Goal: Task Accomplishment & Management: Use online tool/utility

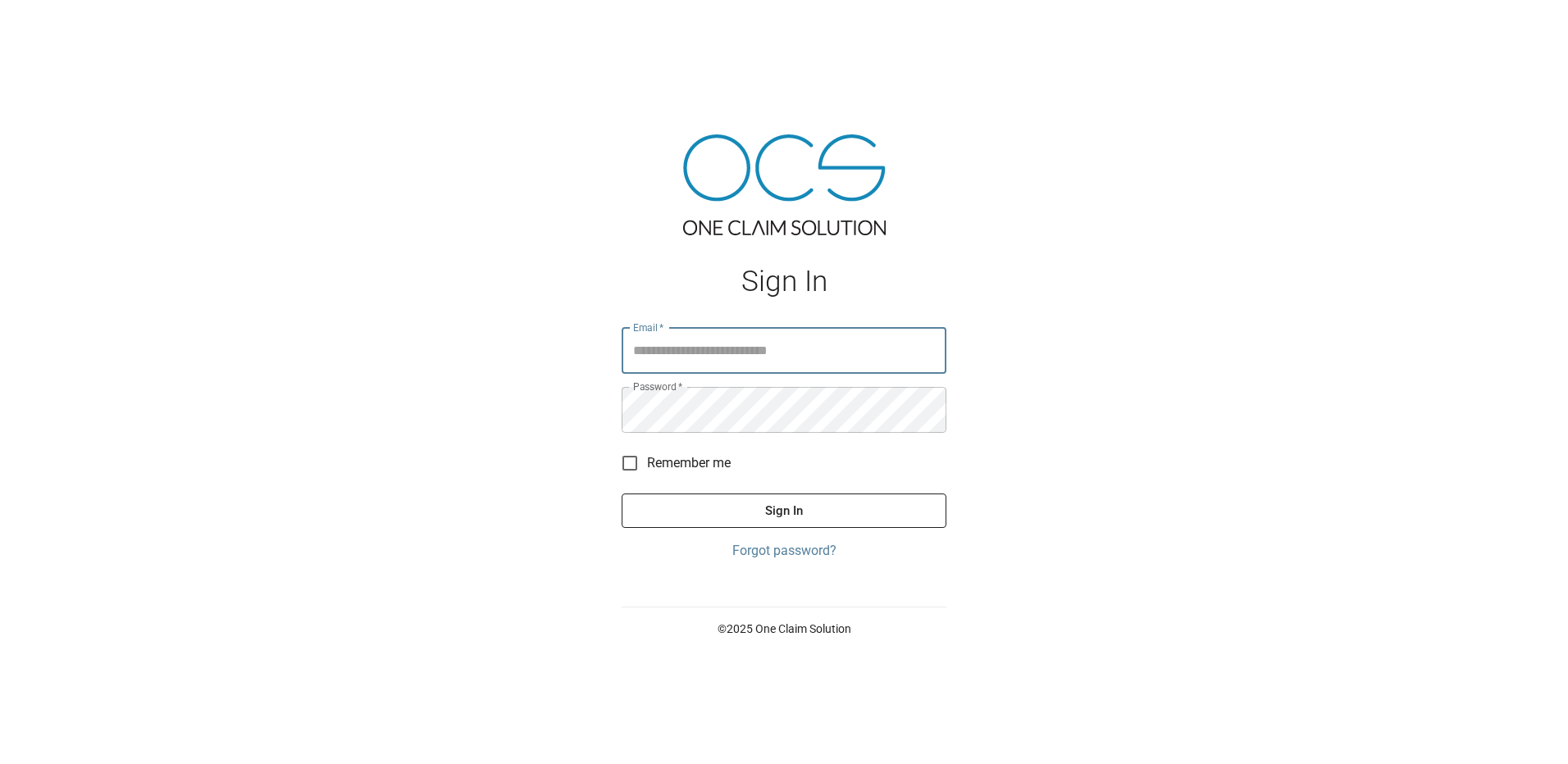
type input "**********"
click at [844, 519] on button "Sign In" at bounding box center [783, 511] width 325 height 34
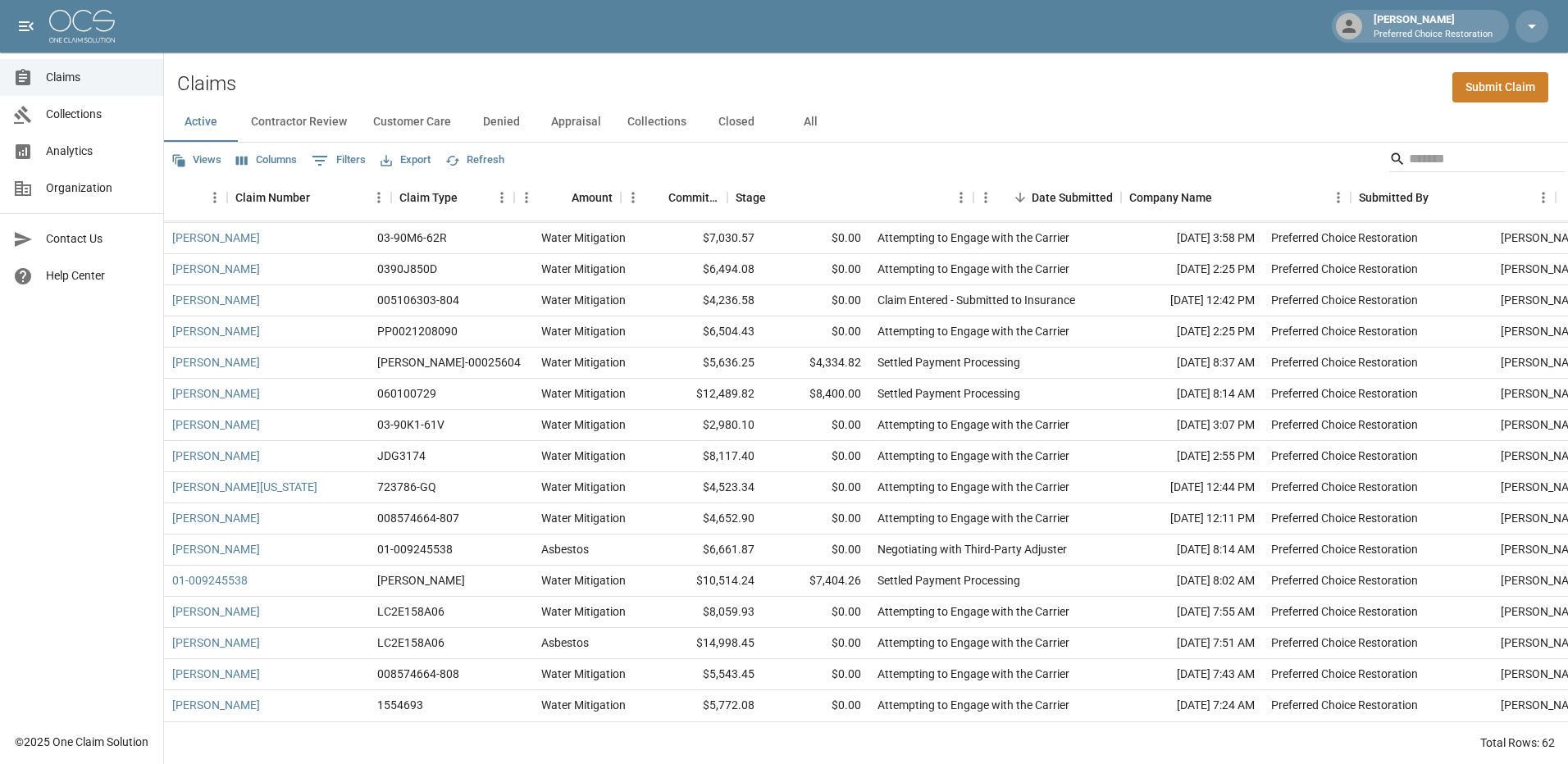
scroll to position [1444, 142]
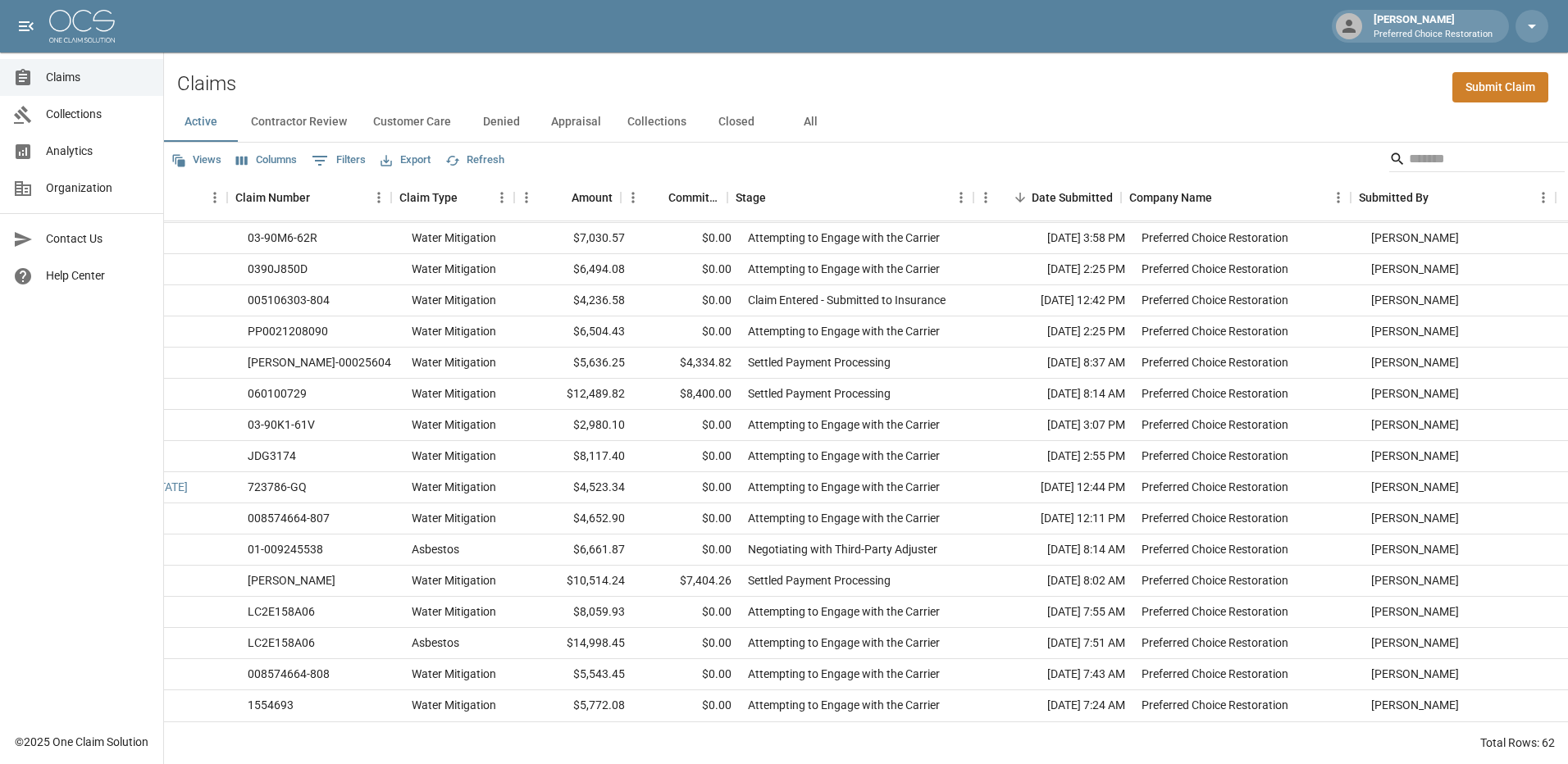
click at [418, 156] on button "Export" at bounding box center [406, 160] width 58 height 26
drag, startPoint x: 416, startPoint y: 259, endPoint x: 436, endPoint y: 228, distance: 36.9
click at [436, 228] on ul "Download as CSV Download as Excel Print" at bounding box center [444, 224] width 136 height 102
click at [443, 221] on li "Download as Excel" at bounding box center [444, 224] width 136 height 30
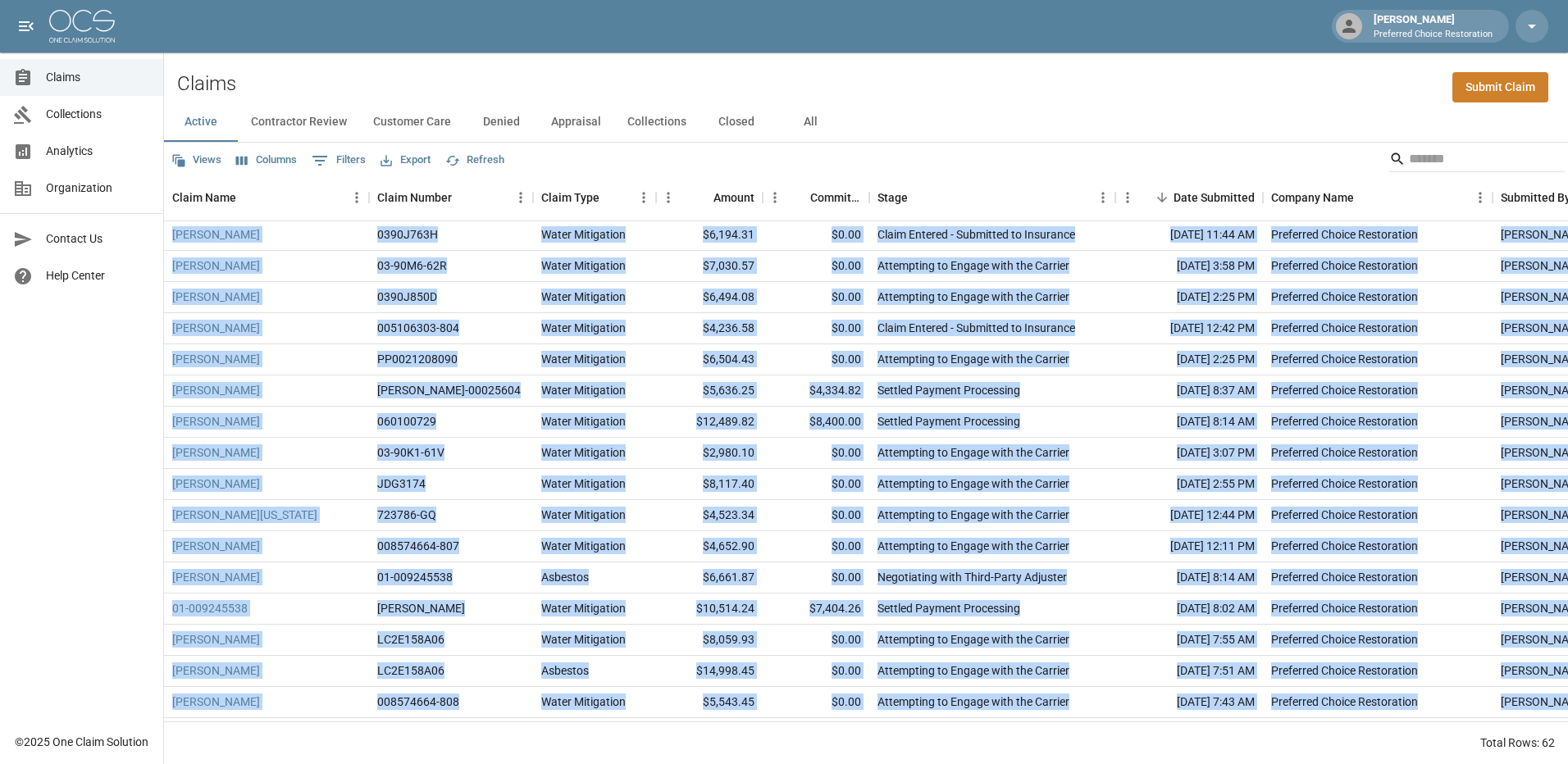
scroll to position [1444, 0]
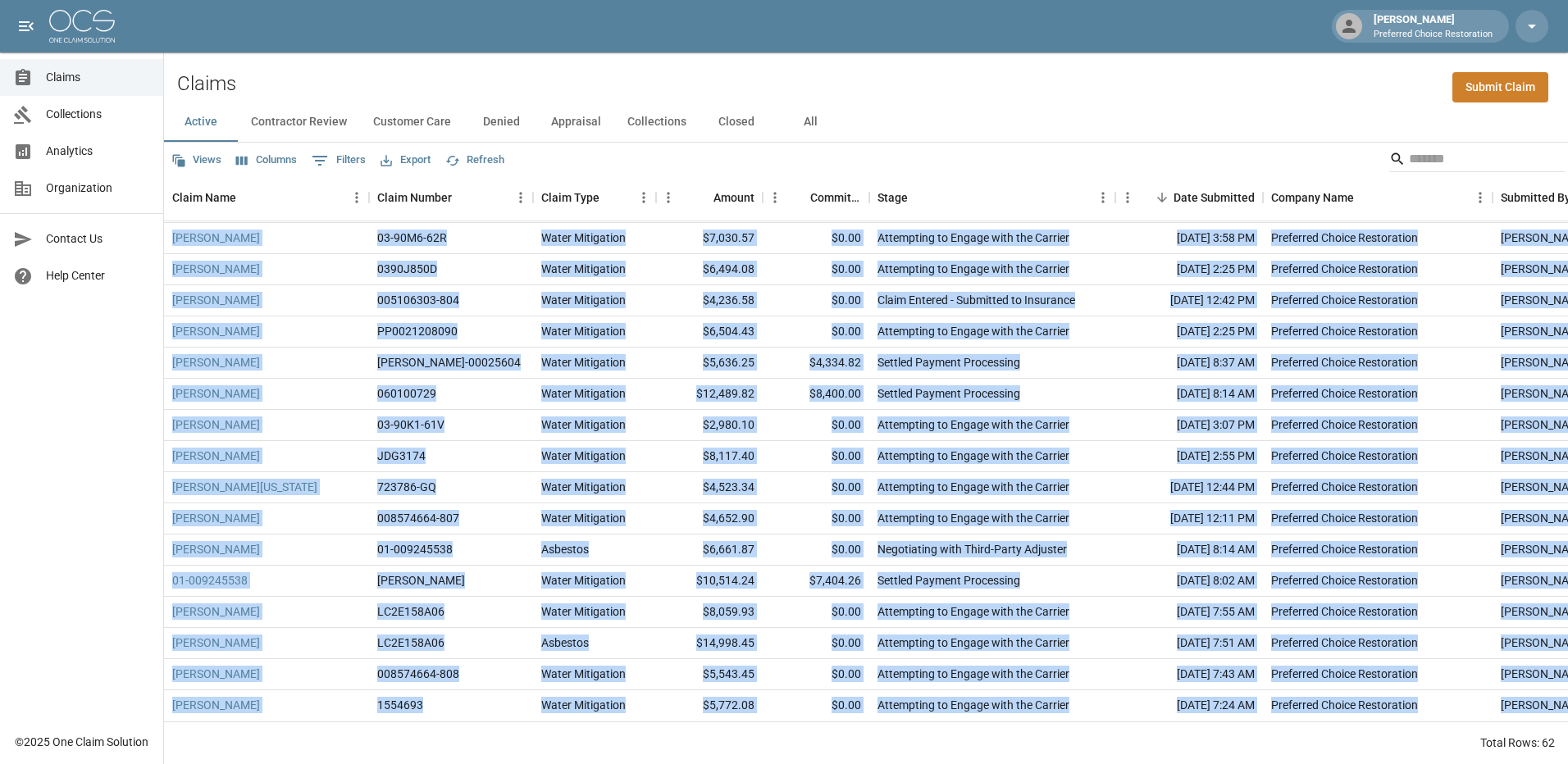
drag, startPoint x: 1443, startPoint y: 695, endPoint x: 232, endPoint y: 735, distance: 1211.7
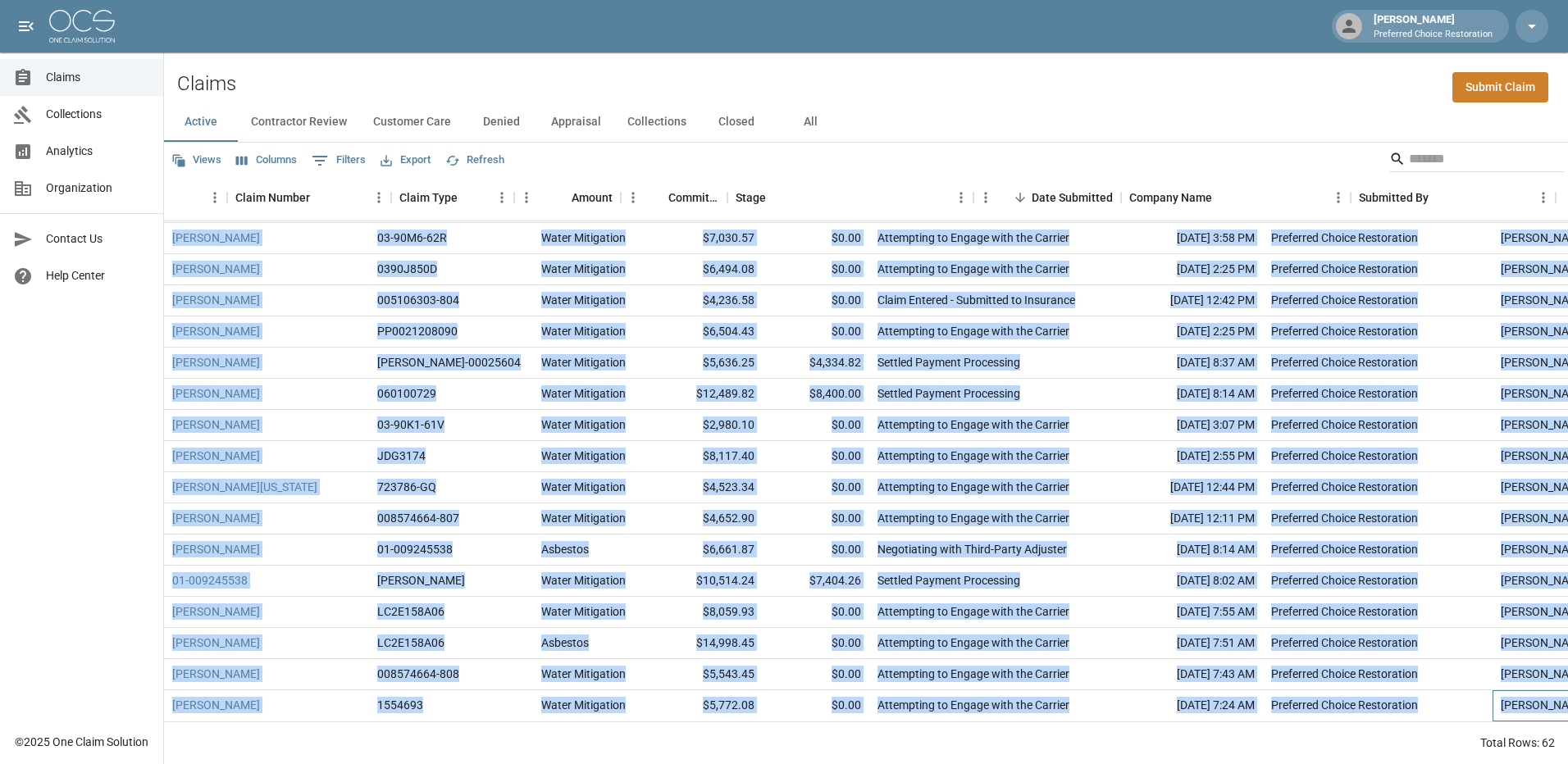
scroll to position [1444, 142]
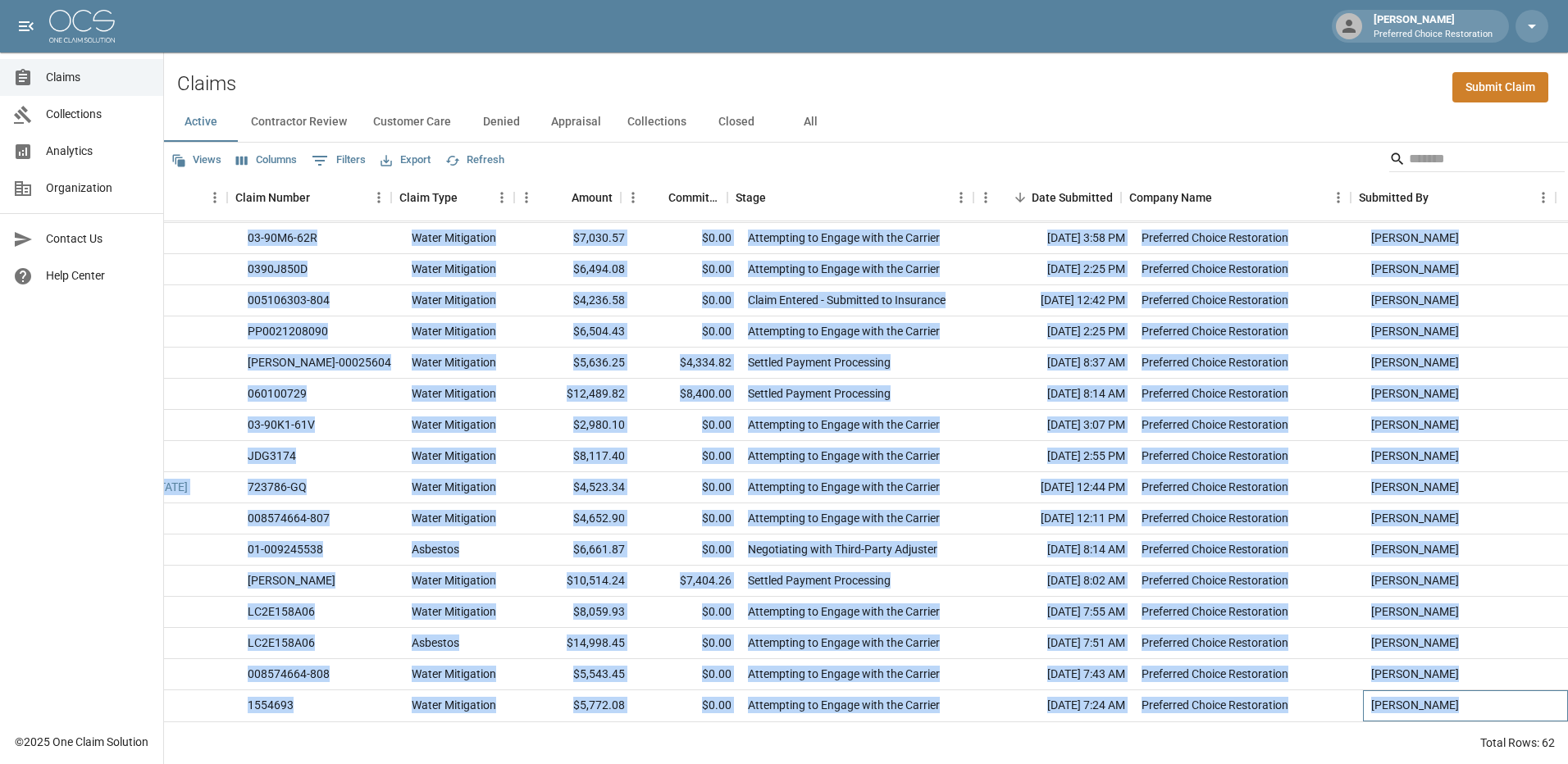
click at [1502, 703] on div "[PERSON_NAME]" at bounding box center [1465, 706] width 205 height 31
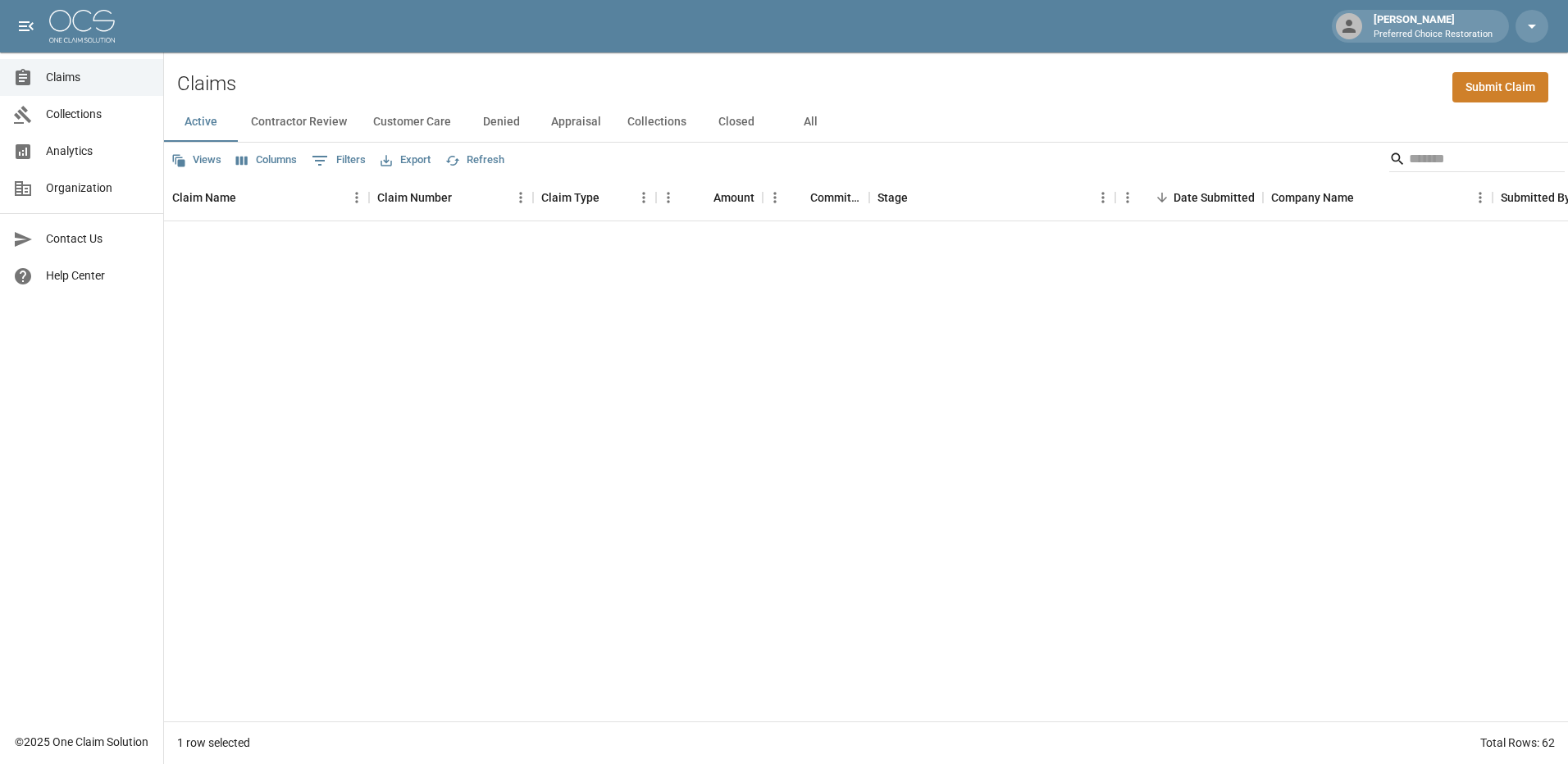
scroll to position [0, 0]
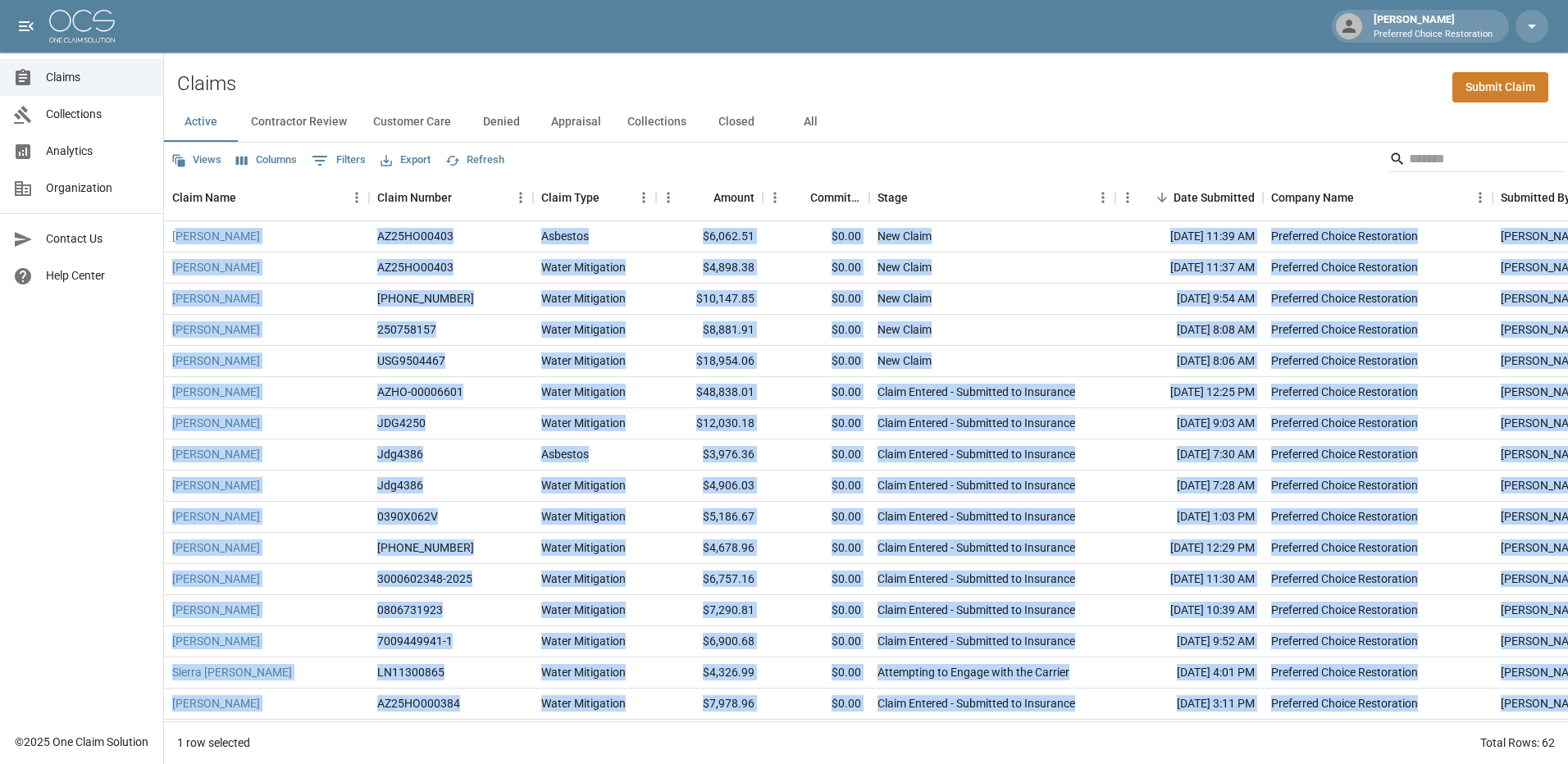
drag, startPoint x: 1474, startPoint y: 696, endPoint x: 168, endPoint y: 231, distance: 1386.3
copy div "[PERSON_NAME] AZ25HO00403 Asbestos $6,062.51 $0.00 New Claim [DATE] 11:39 AM Pr…"
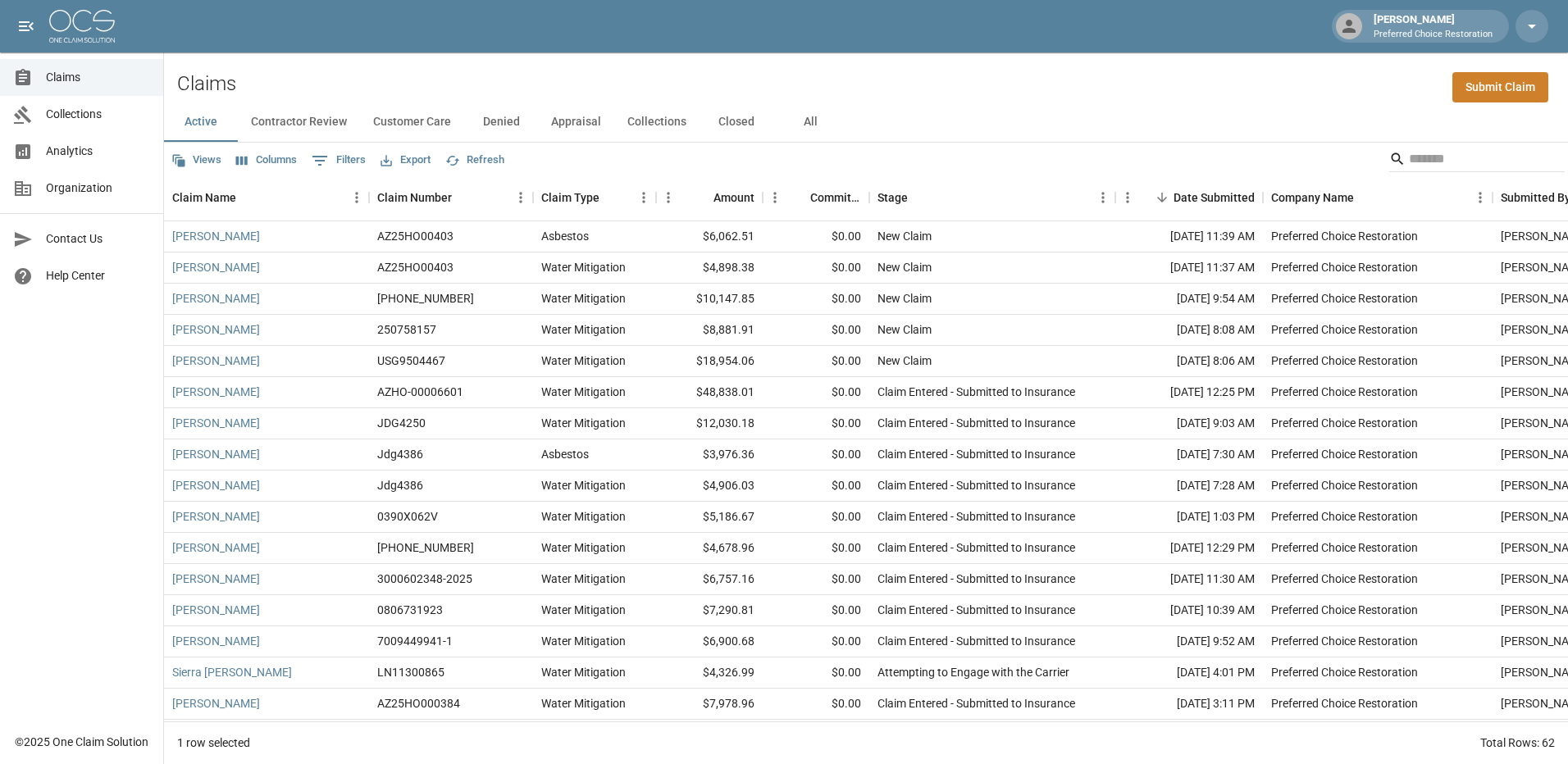
click at [566, 170] on div "Views Columns 0 Filters Export Refresh" at bounding box center [865, 158] width 1403 height 33
click at [408, 167] on button "Export" at bounding box center [406, 160] width 58 height 26
click at [418, 225] on li "Download as Excel" at bounding box center [444, 224] width 136 height 30
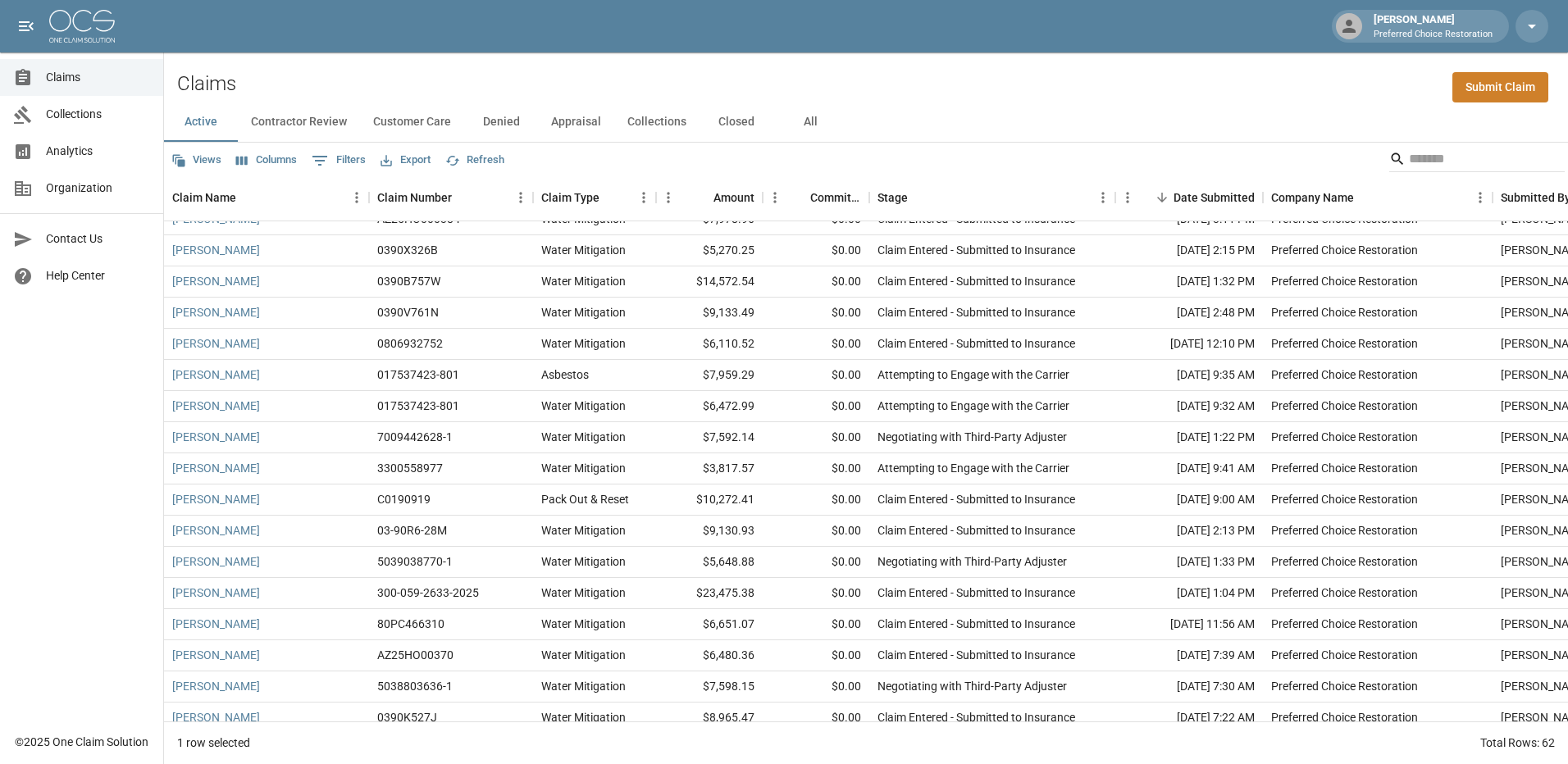
scroll to position [328, 0]
click at [942, 175] on div "Stage" at bounding box center [984, 197] width 213 height 46
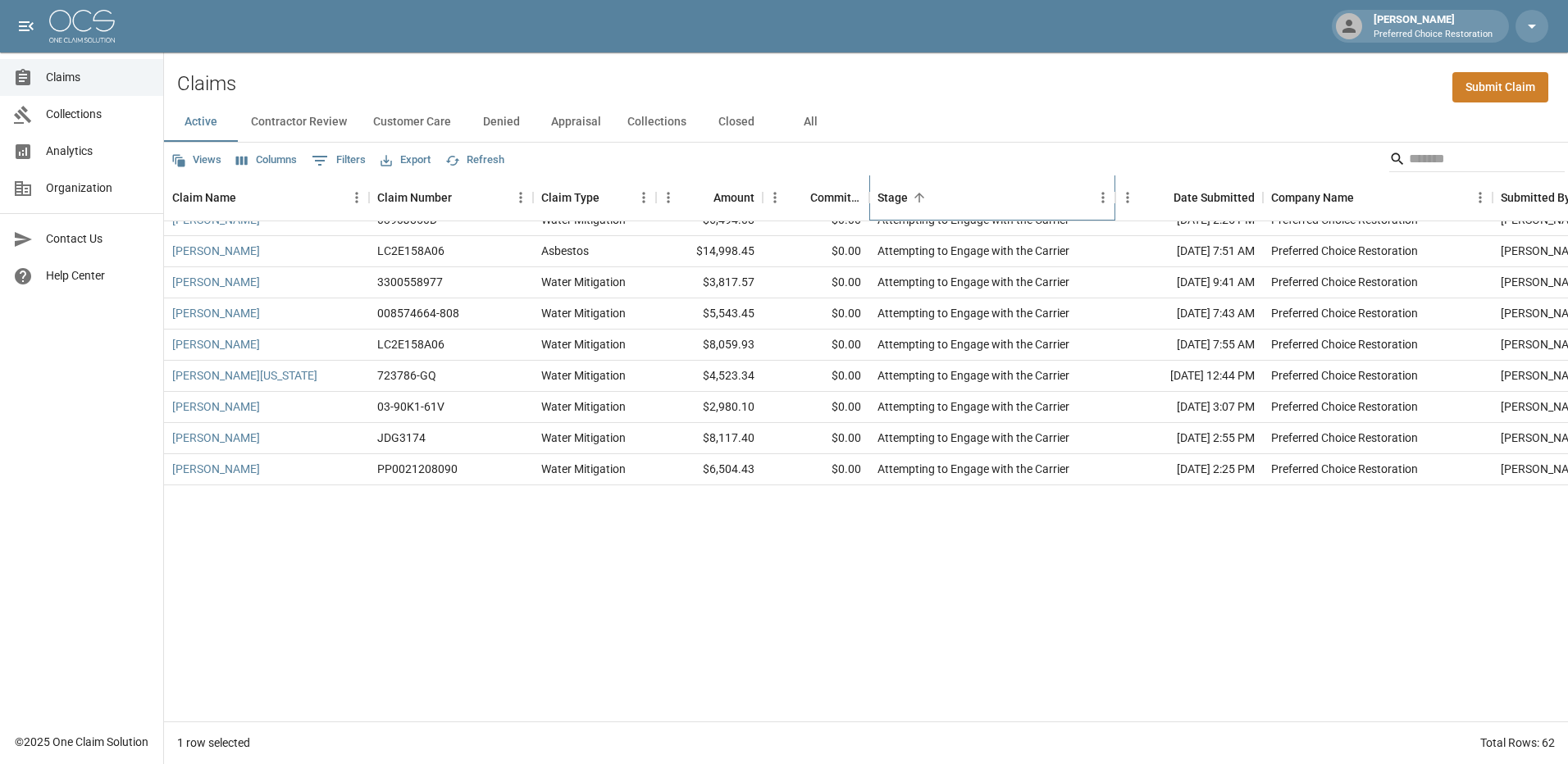
scroll to position [0, 0]
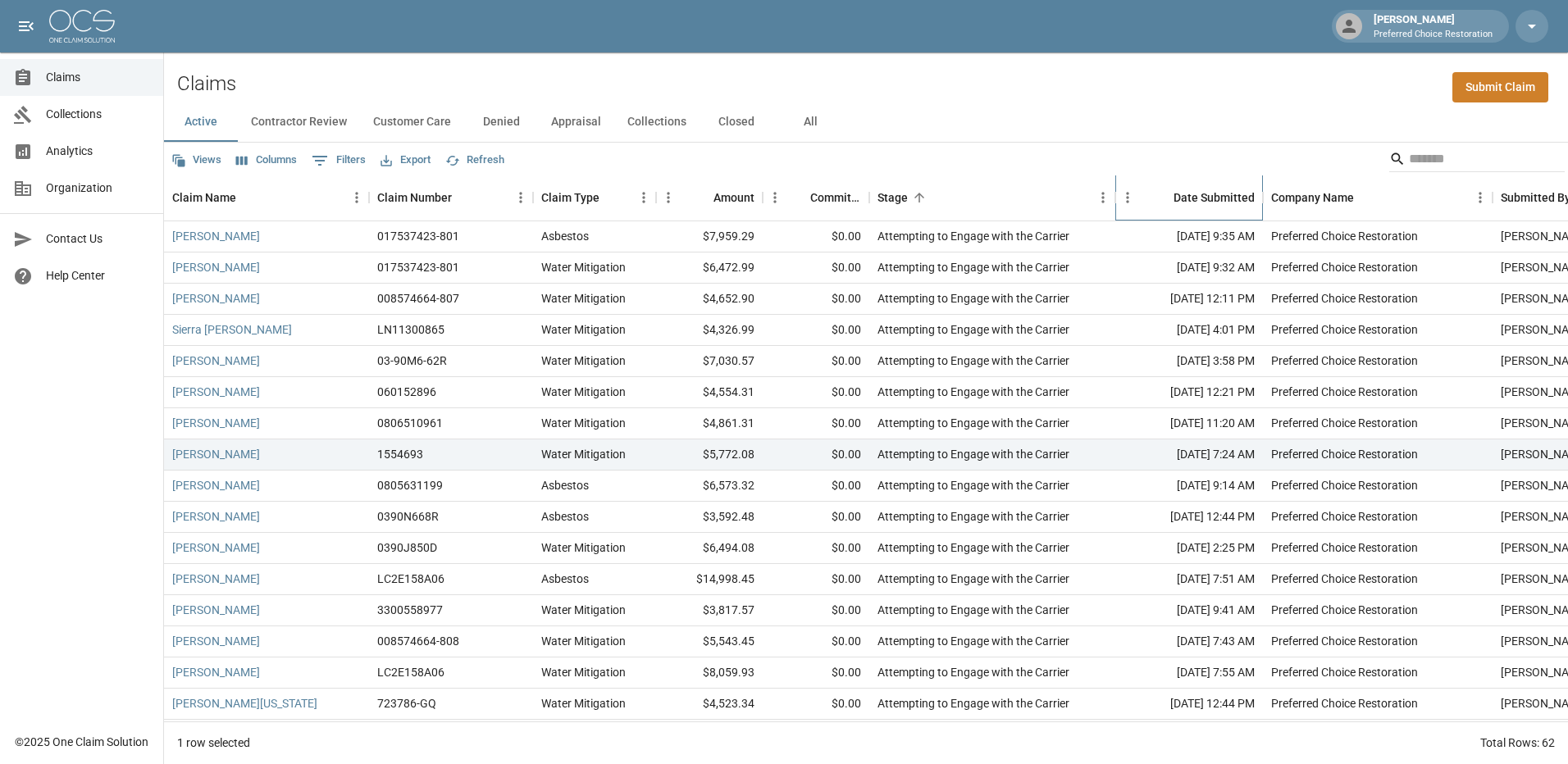
click at [1207, 191] on div "Date Submitted" at bounding box center [1213, 197] width 81 height 46
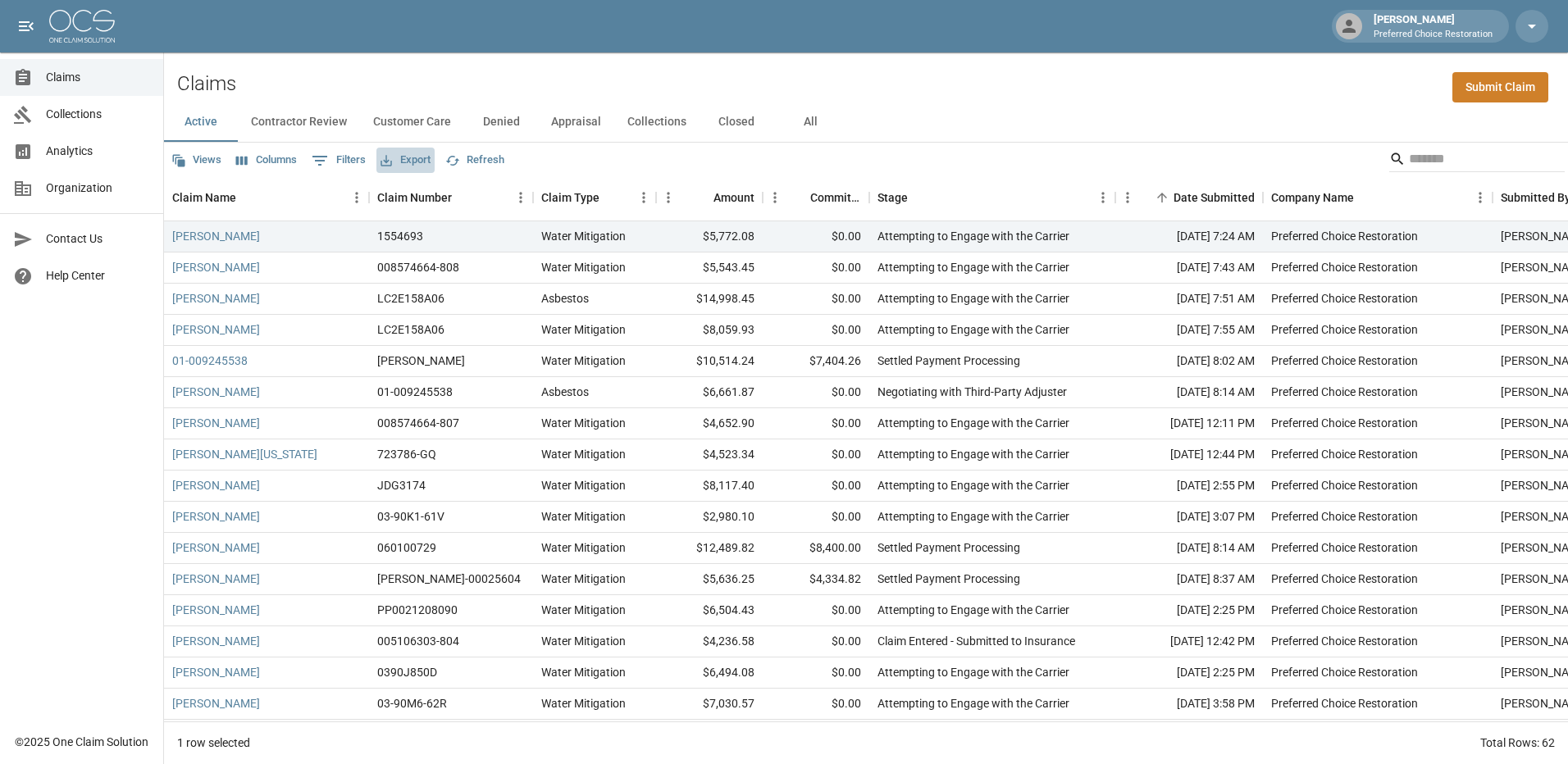
click at [420, 162] on button "Export" at bounding box center [406, 160] width 58 height 26
click at [436, 230] on li "Download as Excel" at bounding box center [444, 224] width 136 height 30
click at [659, 158] on div "Views Columns 0 Filters Export Refresh" at bounding box center [865, 158] width 1403 height 33
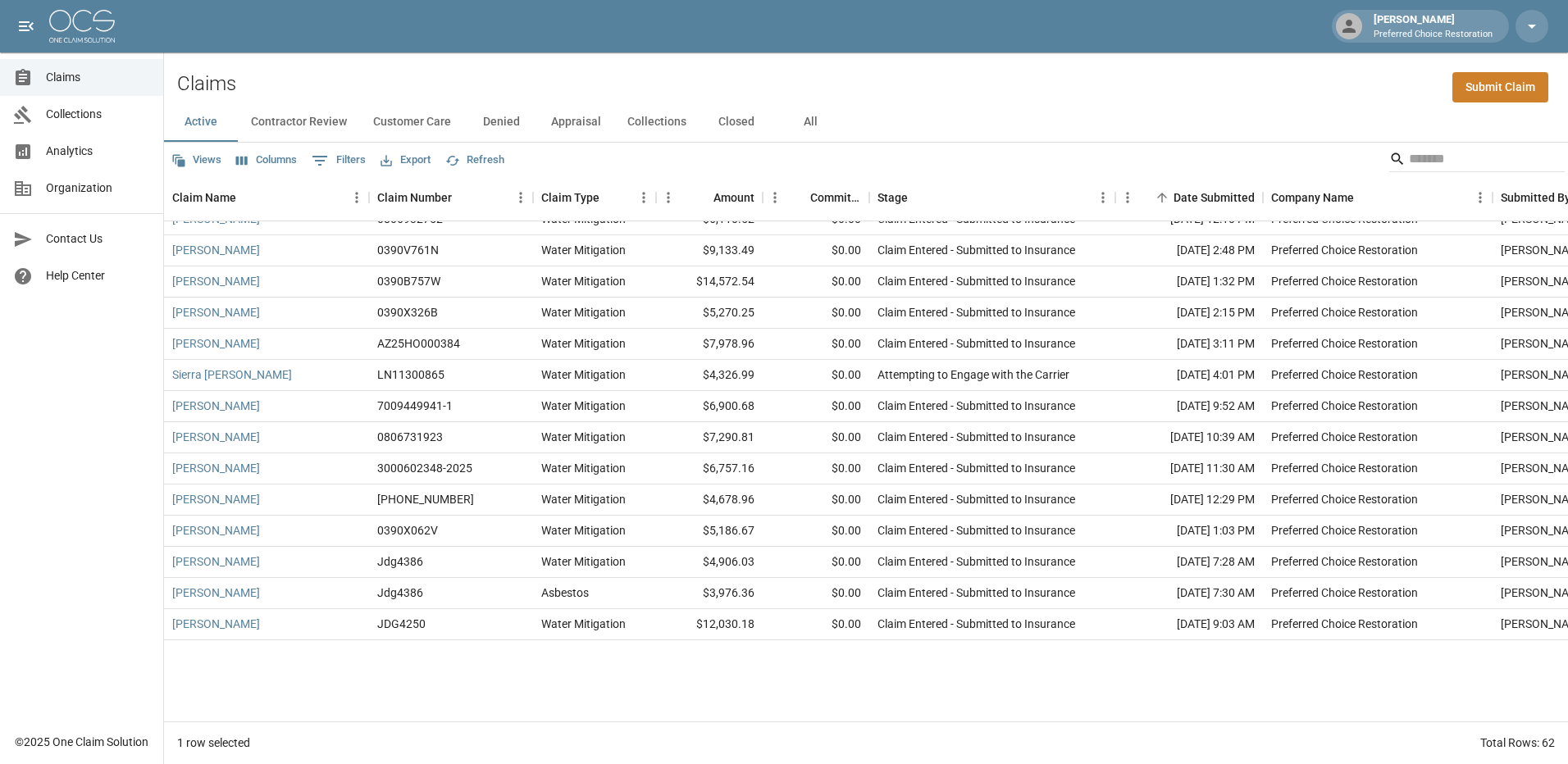
scroll to position [1444, 0]
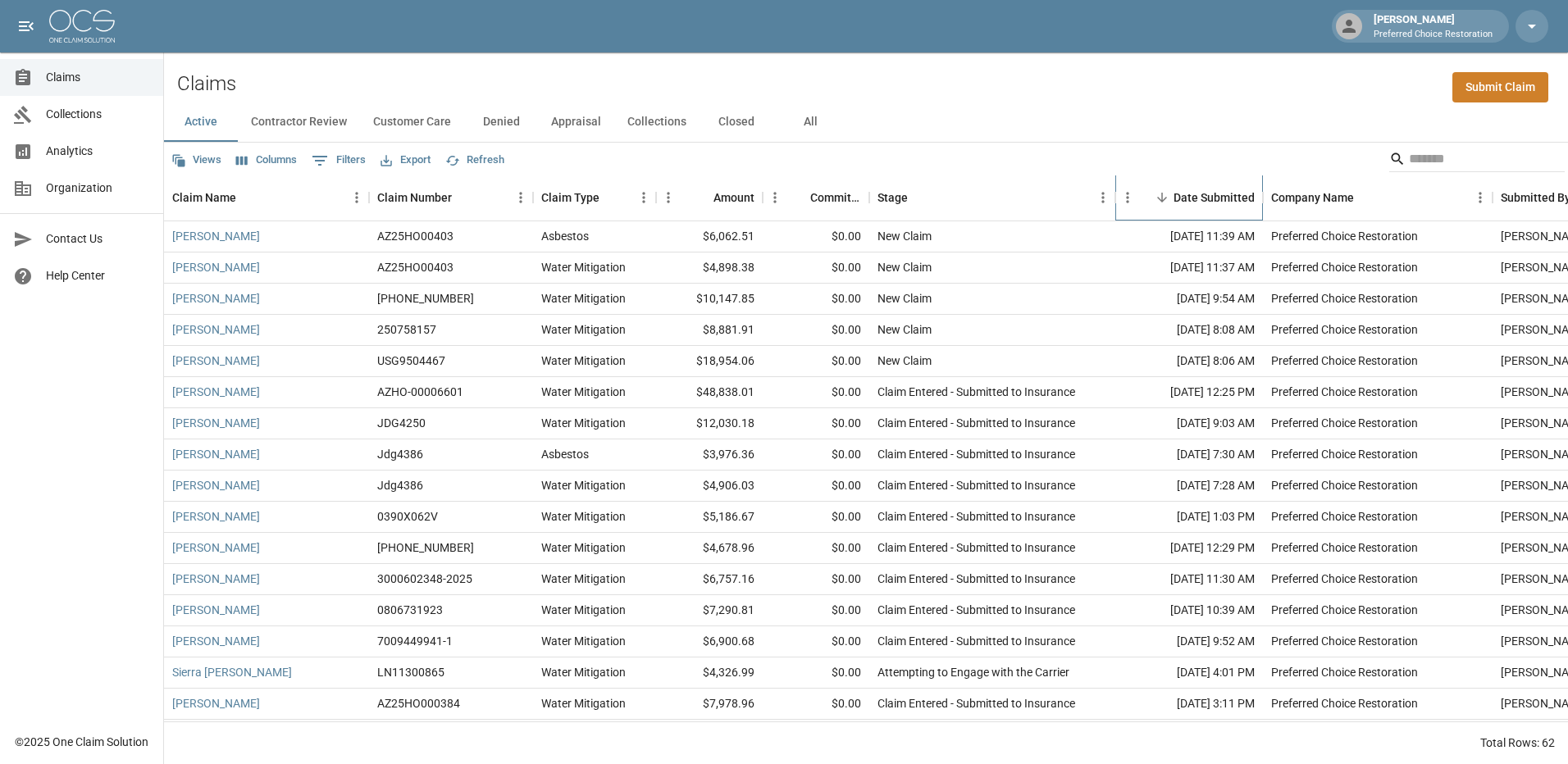
click at [1208, 200] on div "Date Submitted" at bounding box center [1213, 197] width 81 height 46
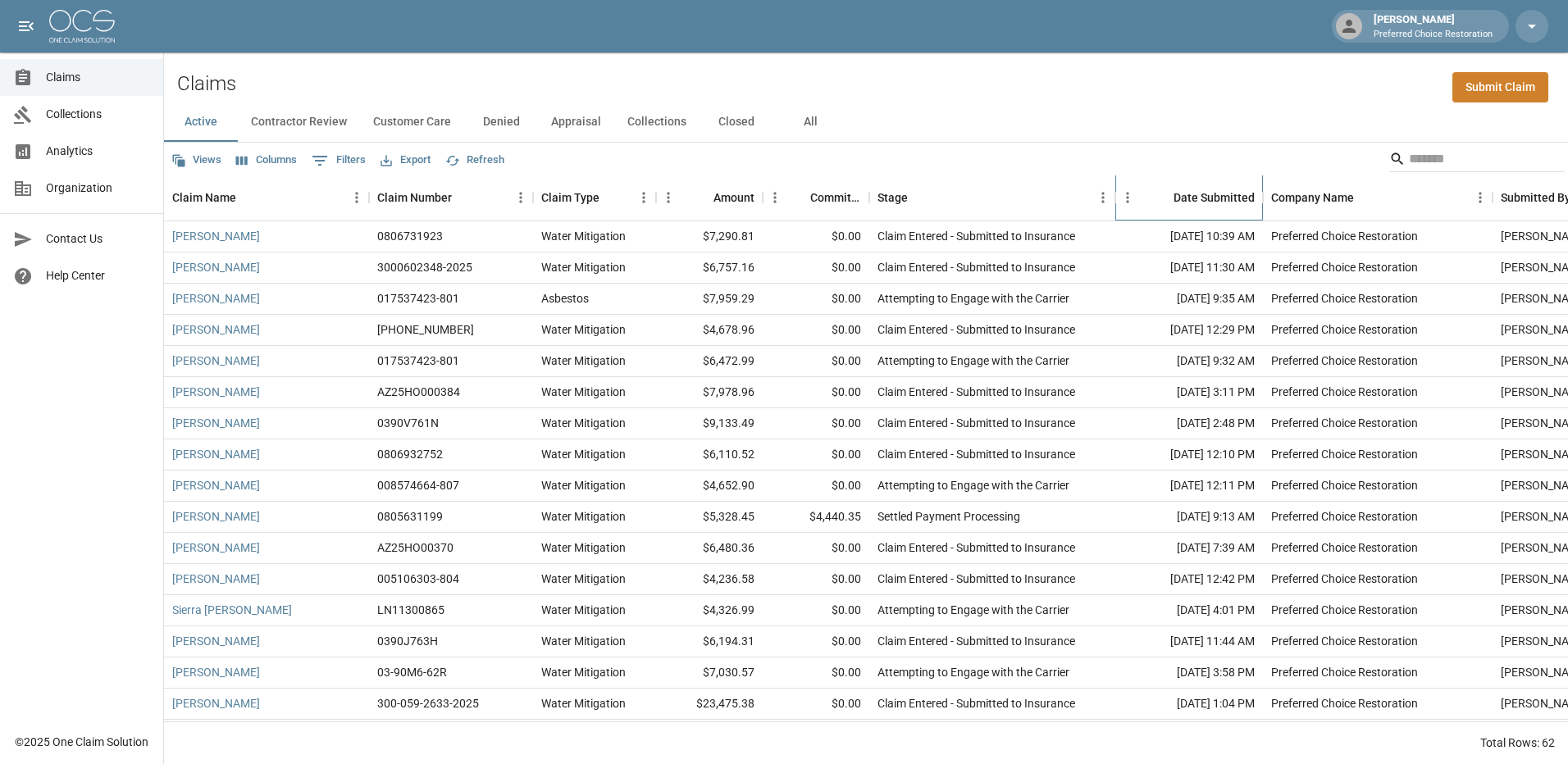
click at [1208, 200] on div "Date Submitted" at bounding box center [1213, 197] width 81 height 46
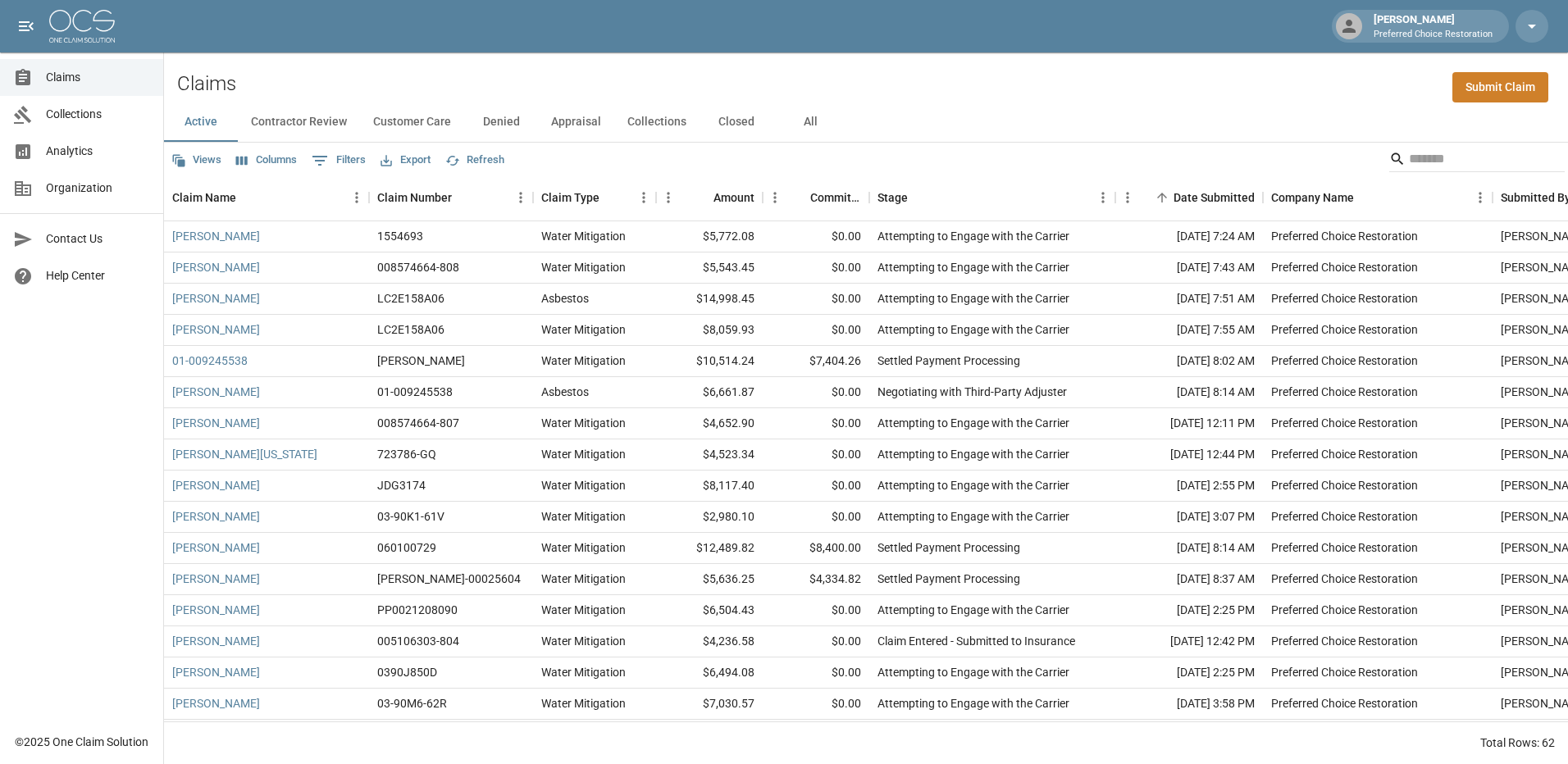
click at [415, 156] on button "Export" at bounding box center [406, 160] width 58 height 26
click at [412, 231] on li "Download as Excel" at bounding box center [444, 224] width 136 height 30
